Goal: Find specific page/section: Find specific page/section

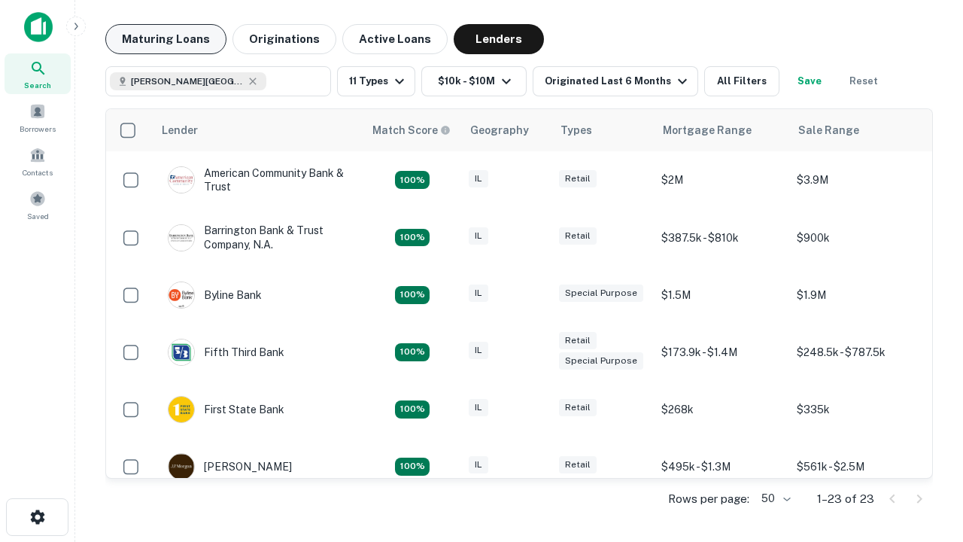
click at [166, 39] on button "Maturing Loans" at bounding box center [165, 39] width 121 height 30
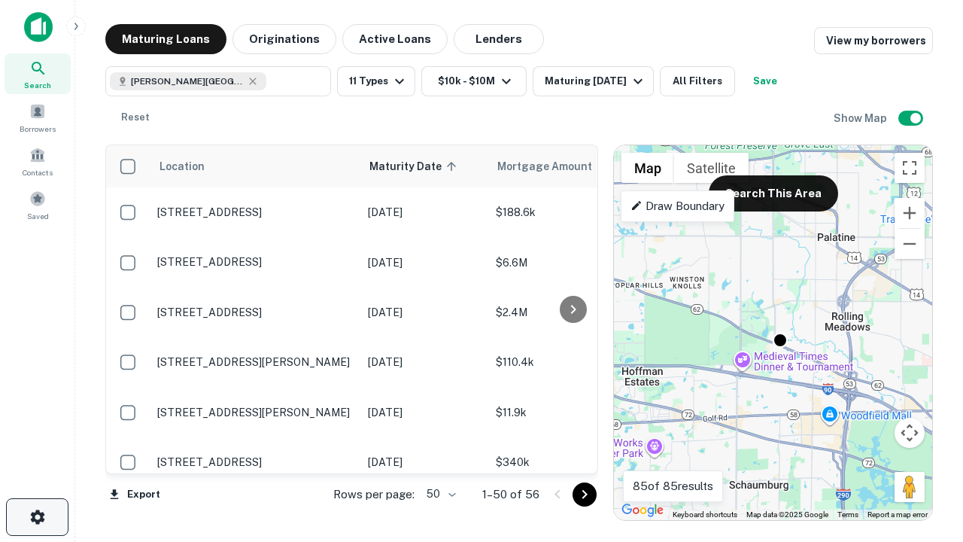
click at [37, 517] on icon "button" at bounding box center [38, 517] width 18 height 18
